Goal: Task Accomplishment & Management: Use online tool/utility

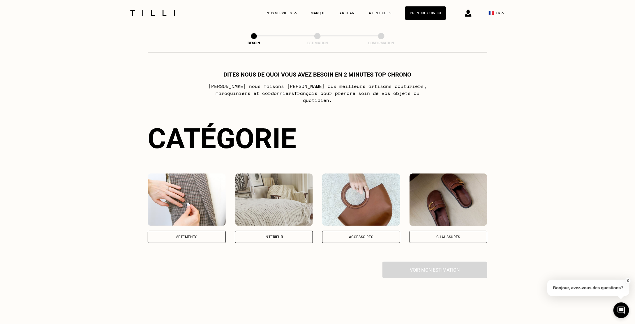
click at [177, 231] on div "Vêtements" at bounding box center [187, 237] width 78 height 12
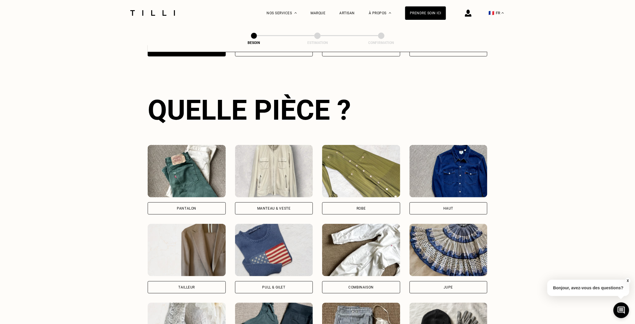
scroll to position [190, 0]
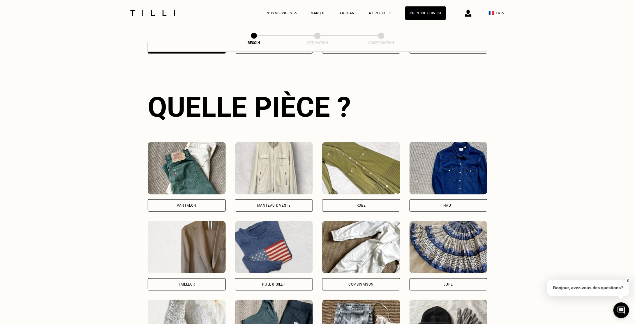
click at [196, 200] on div "Pantalon" at bounding box center [187, 206] width 78 height 12
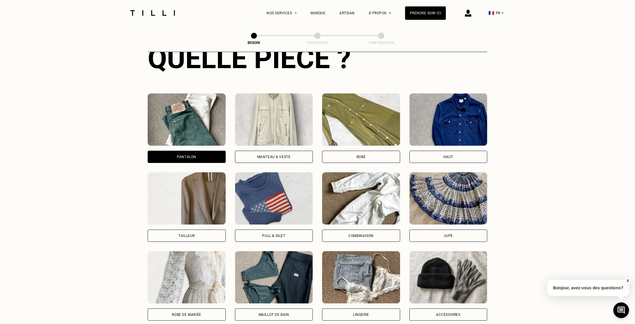
scroll to position [243, 0]
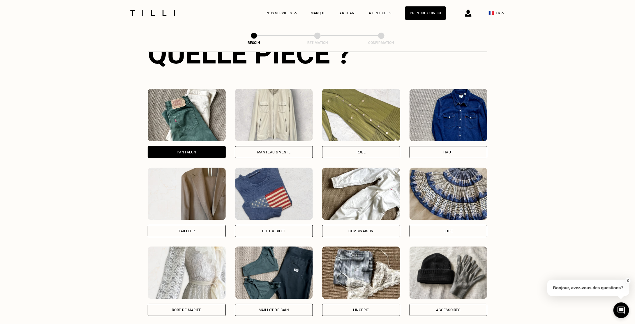
click at [273, 148] on div "Manteau & Veste" at bounding box center [274, 152] width 78 height 12
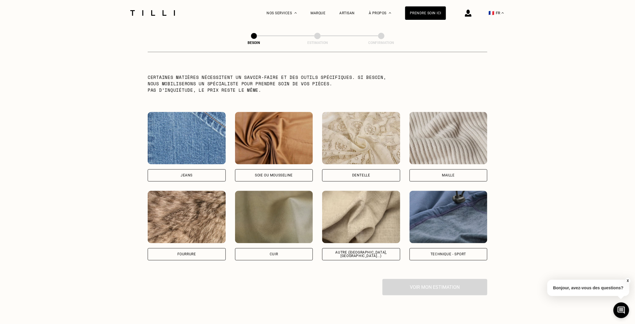
scroll to position [598, 0]
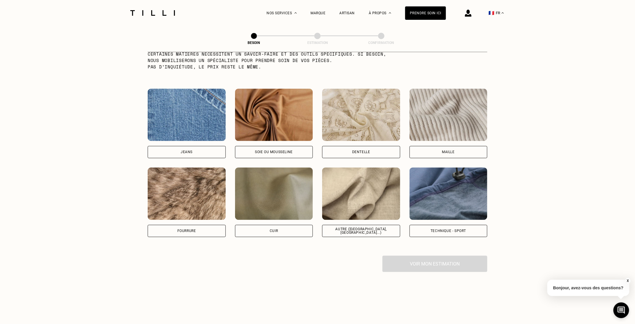
click at [261, 150] on div "Soie ou mousseline" at bounding box center [274, 151] width 38 height 3
select select "FR"
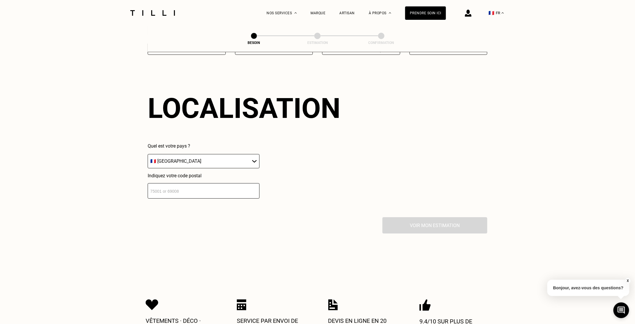
scroll to position [782, 0]
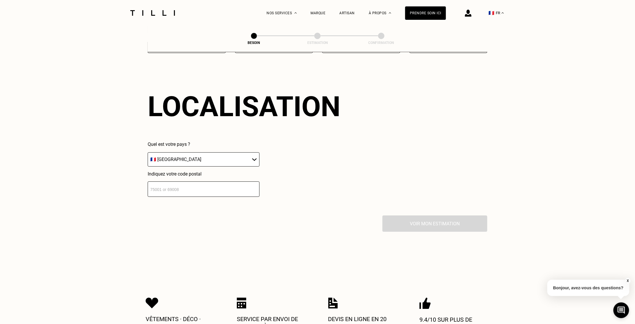
click at [181, 184] on input "number" at bounding box center [204, 189] width 112 height 15
type input "35510"
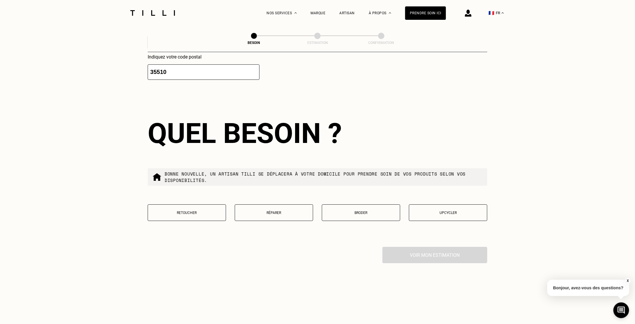
scroll to position [927, 0]
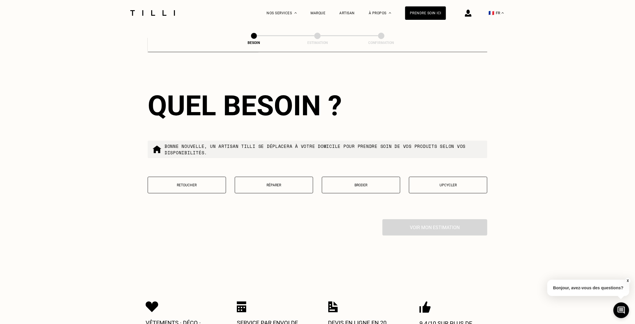
click at [260, 185] on button "Réparer" at bounding box center [274, 185] width 78 height 17
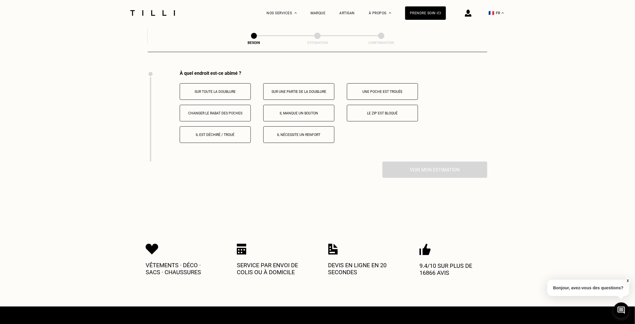
scroll to position [1076, 0]
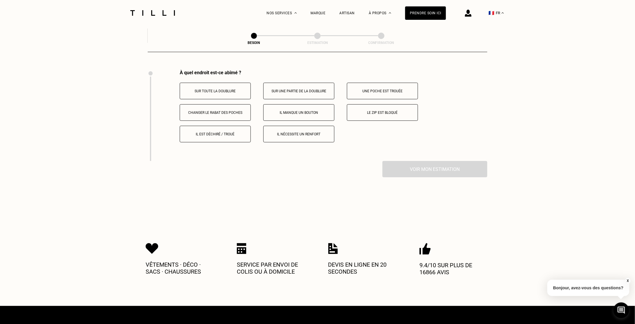
click at [215, 133] on button "Il est déchiré / troué" at bounding box center [215, 134] width 71 height 17
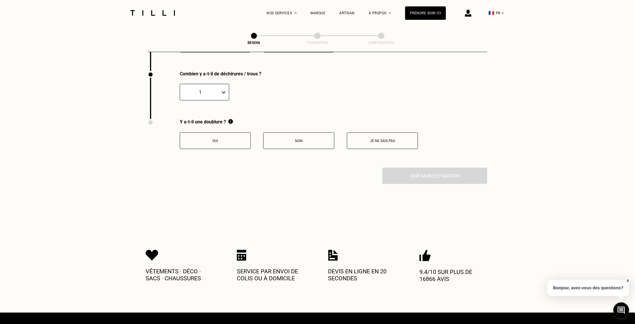
scroll to position [1167, 0]
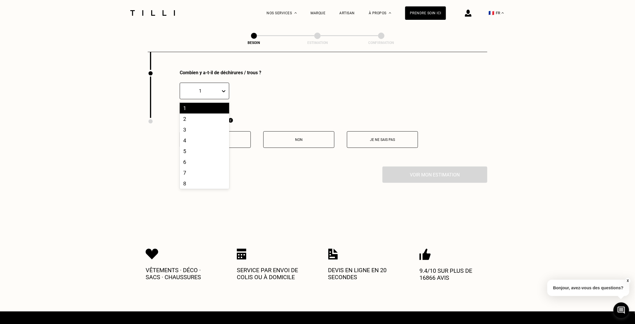
click at [218, 88] on div "1" at bounding box center [200, 91] width 41 height 7
click at [199, 135] on div "4" at bounding box center [205, 140] width 50 height 11
click at [247, 157] on div "Y a-t-il une doublure ? Oui Non Je ne sais pas" at bounding box center [283, 142] width 270 height 49
click at [368, 141] on button "Je ne sais pas" at bounding box center [382, 139] width 71 height 17
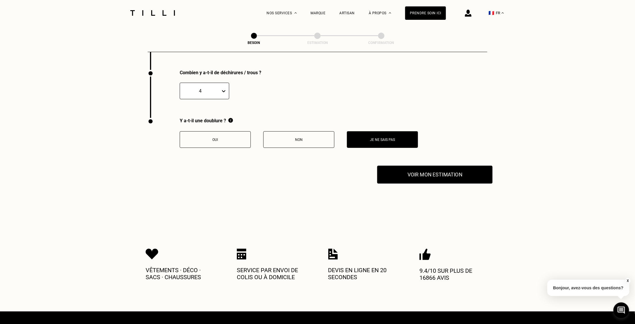
click at [401, 167] on button "Voir mon estimation" at bounding box center [434, 175] width 115 height 18
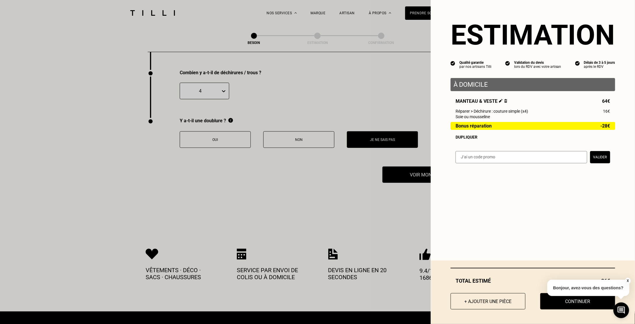
click at [628, 282] on button "X" at bounding box center [628, 281] width 6 height 6
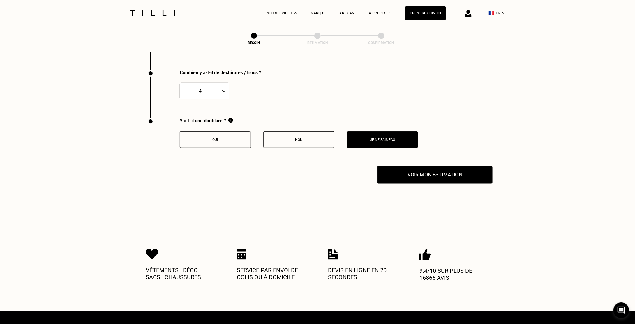
click at [445, 171] on button "Voir mon estimation" at bounding box center [434, 175] width 115 height 18
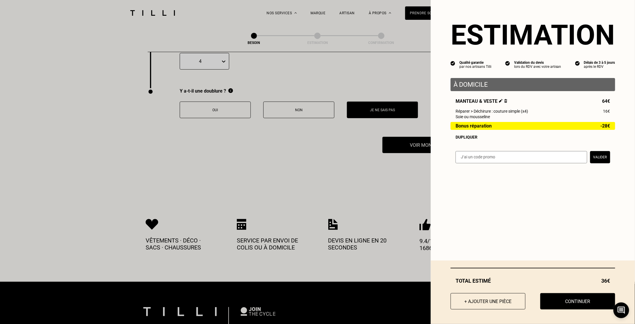
scroll to position [1197, 0]
click at [563, 301] on button "Continuer" at bounding box center [578, 302] width 82 height 18
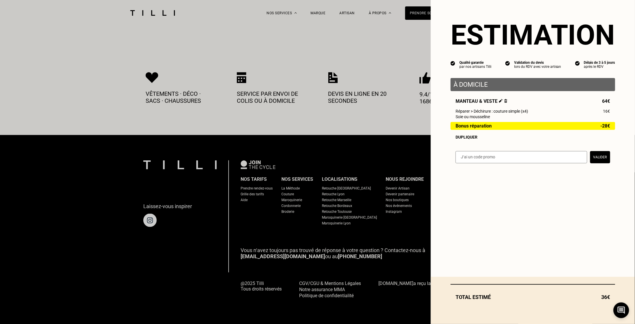
scroll to position [265, 0]
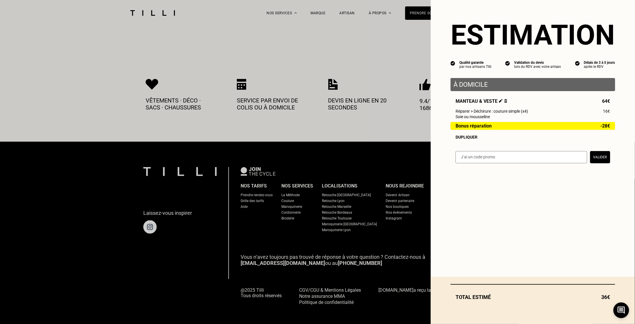
select select "FR"
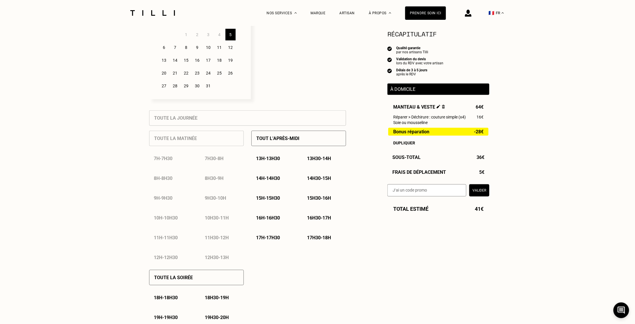
scroll to position [186, 0]
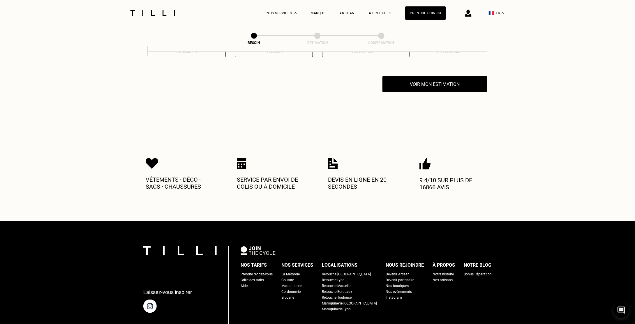
scroll to position [265, 0]
